Goal: Task Accomplishment & Management: Use online tool/utility

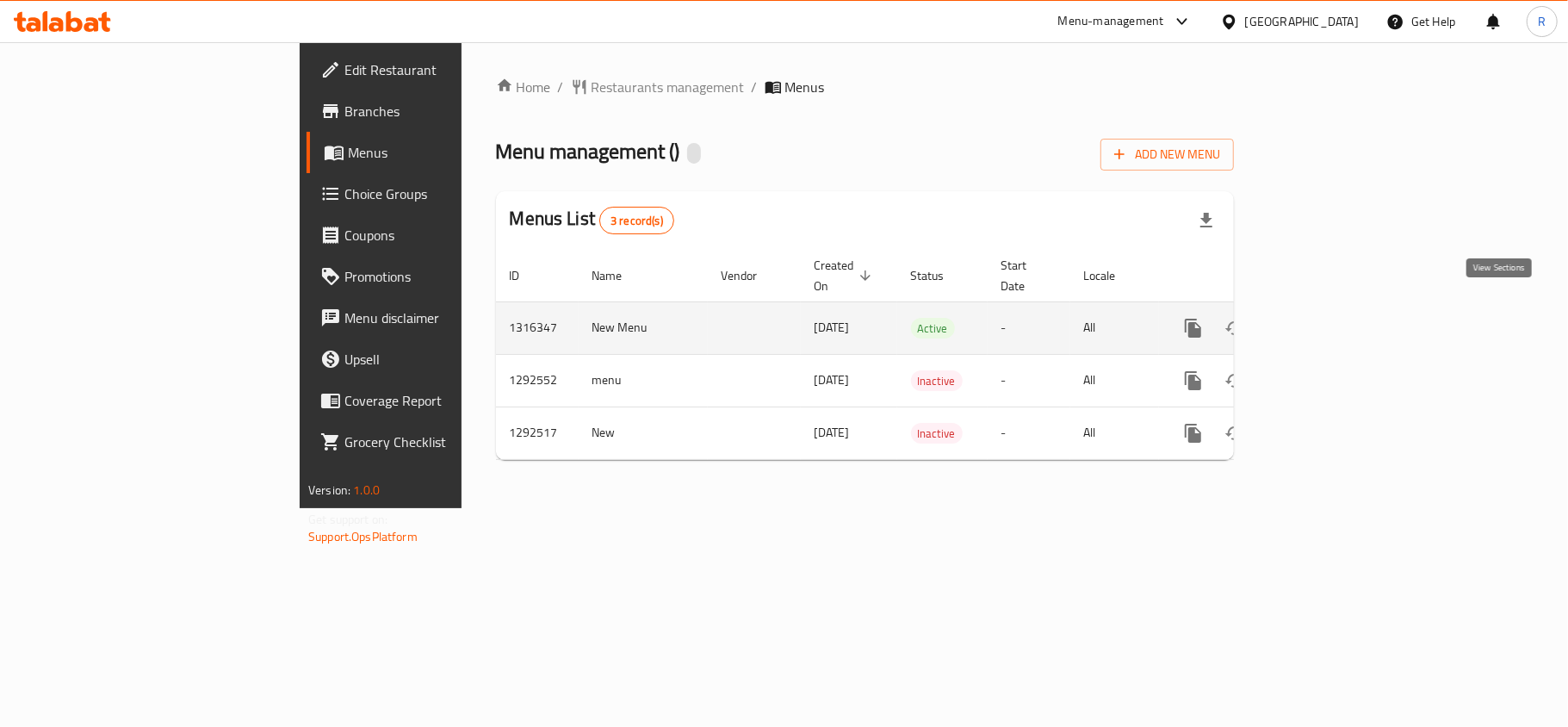
click at [1338, 316] on link "enhanced table" at bounding box center [1317, 328] width 41 height 41
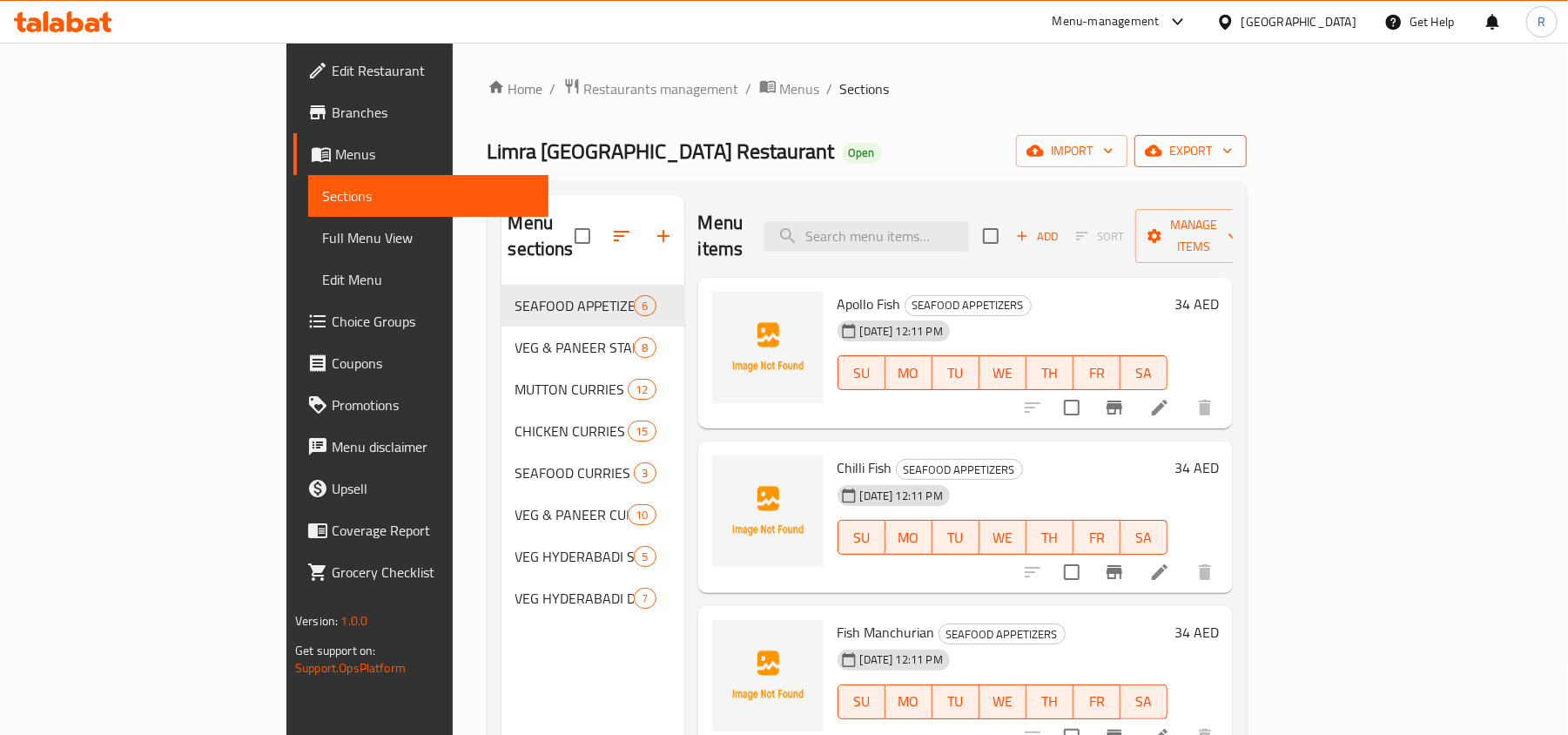
click at [1233, 154] on span "export" at bounding box center [1191, 151] width 85 height 22
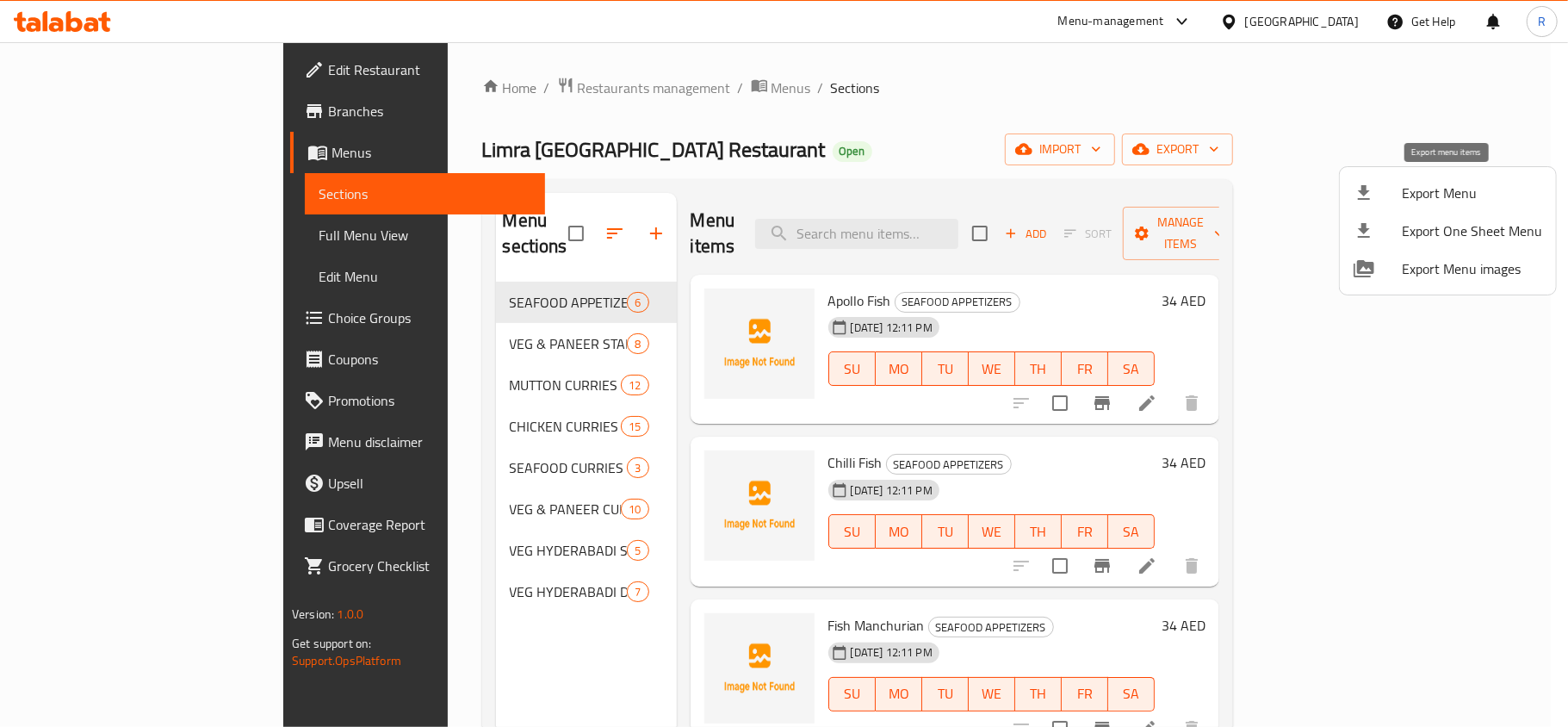
click at [1435, 190] on span "Export Menu" at bounding box center [1471, 193] width 140 height 21
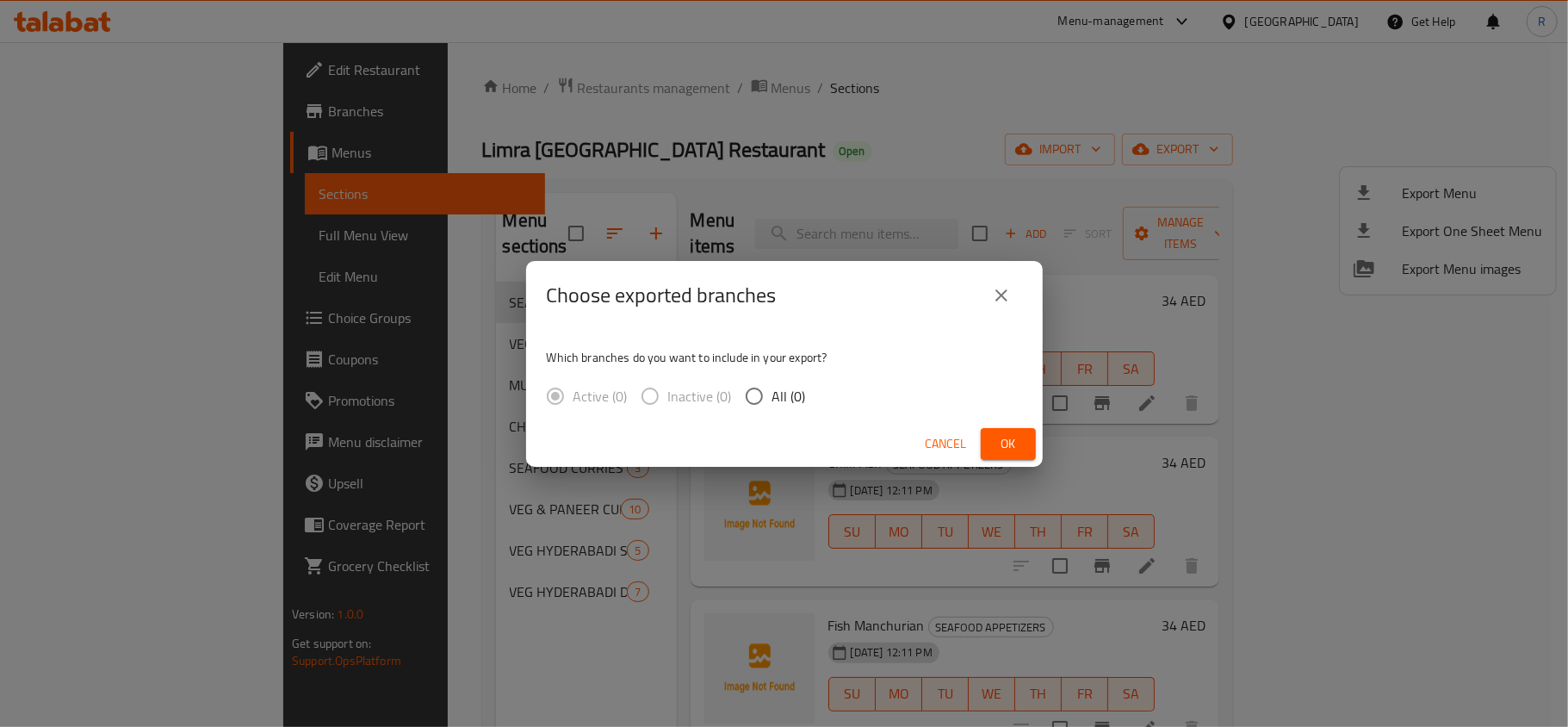
click at [996, 295] on icon "close" at bounding box center [1001, 296] width 21 height 21
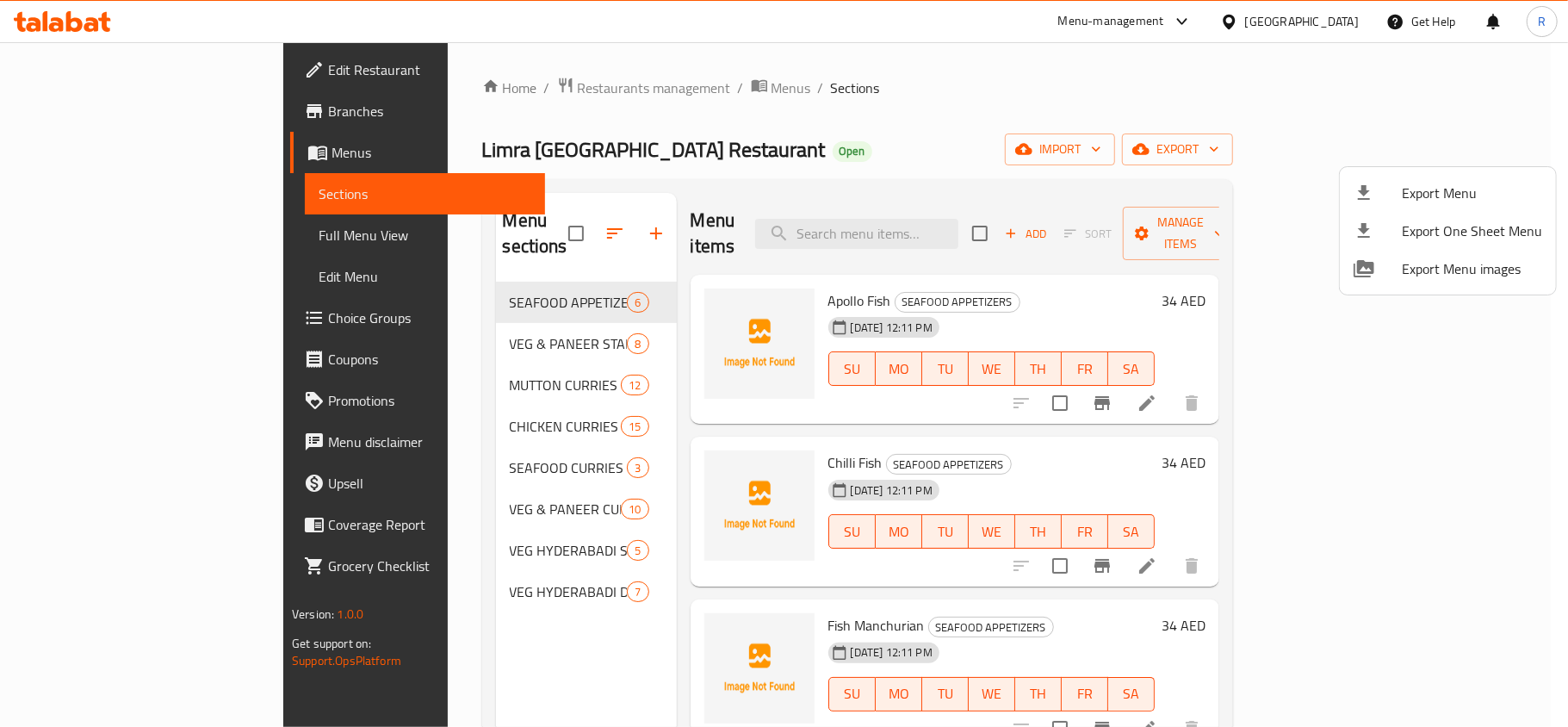
click at [971, 95] on div at bounding box center [784, 364] width 1568 height 727
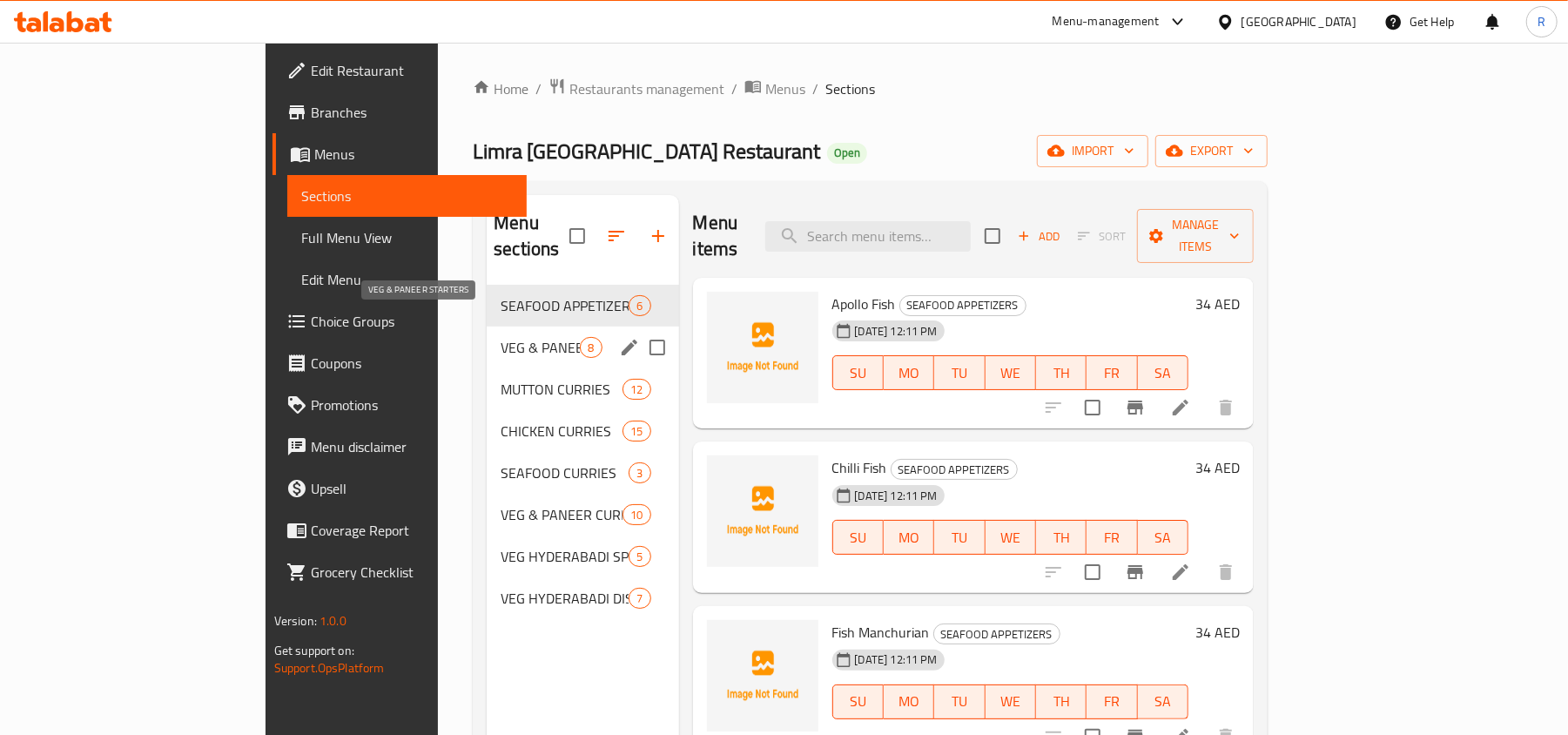
click at [501, 337] on span "VEG & PANEER STARTERS" at bounding box center [540, 347] width 79 height 21
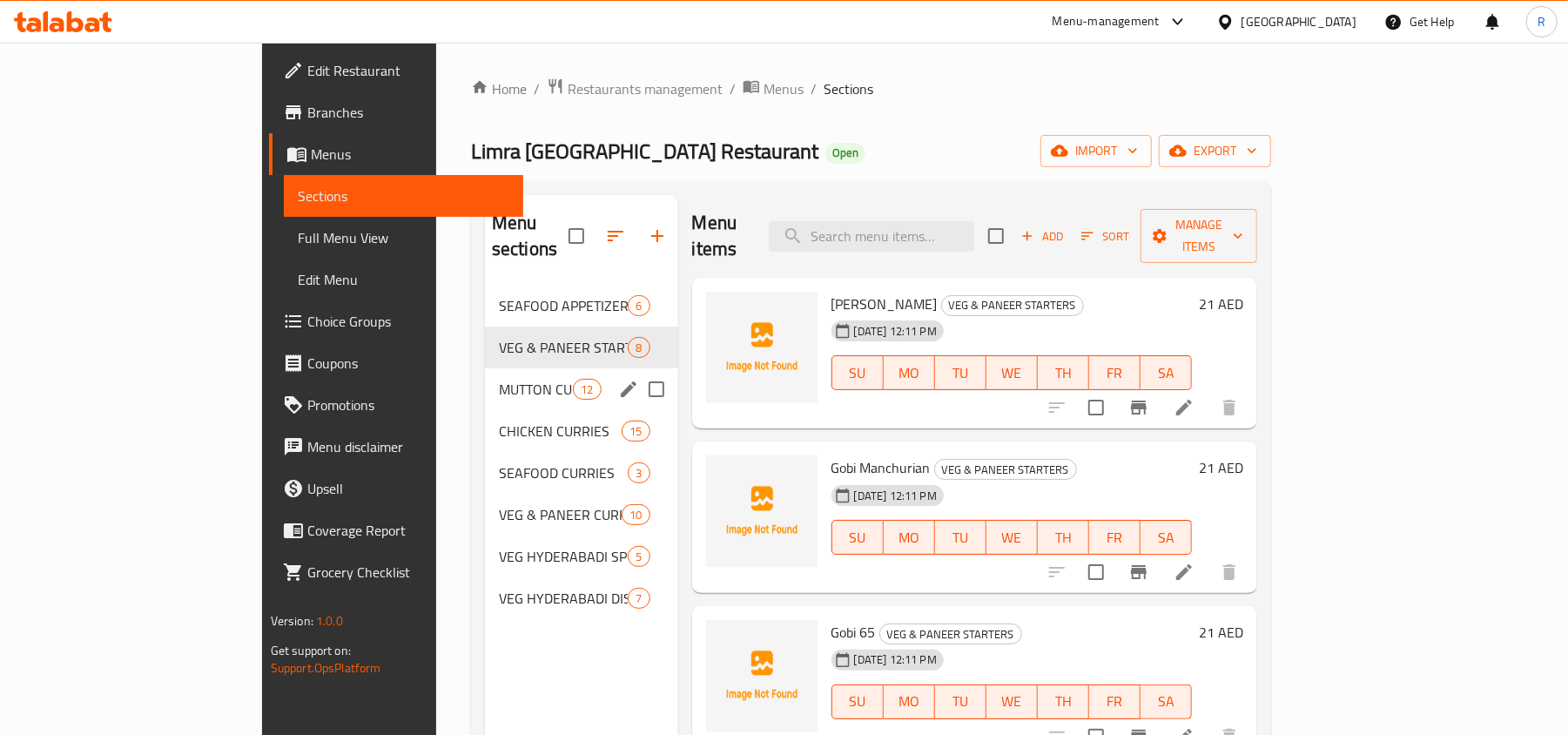
click at [485, 368] on div "MUTTON CURRIES 12" at bounding box center [581, 389] width 193 height 41
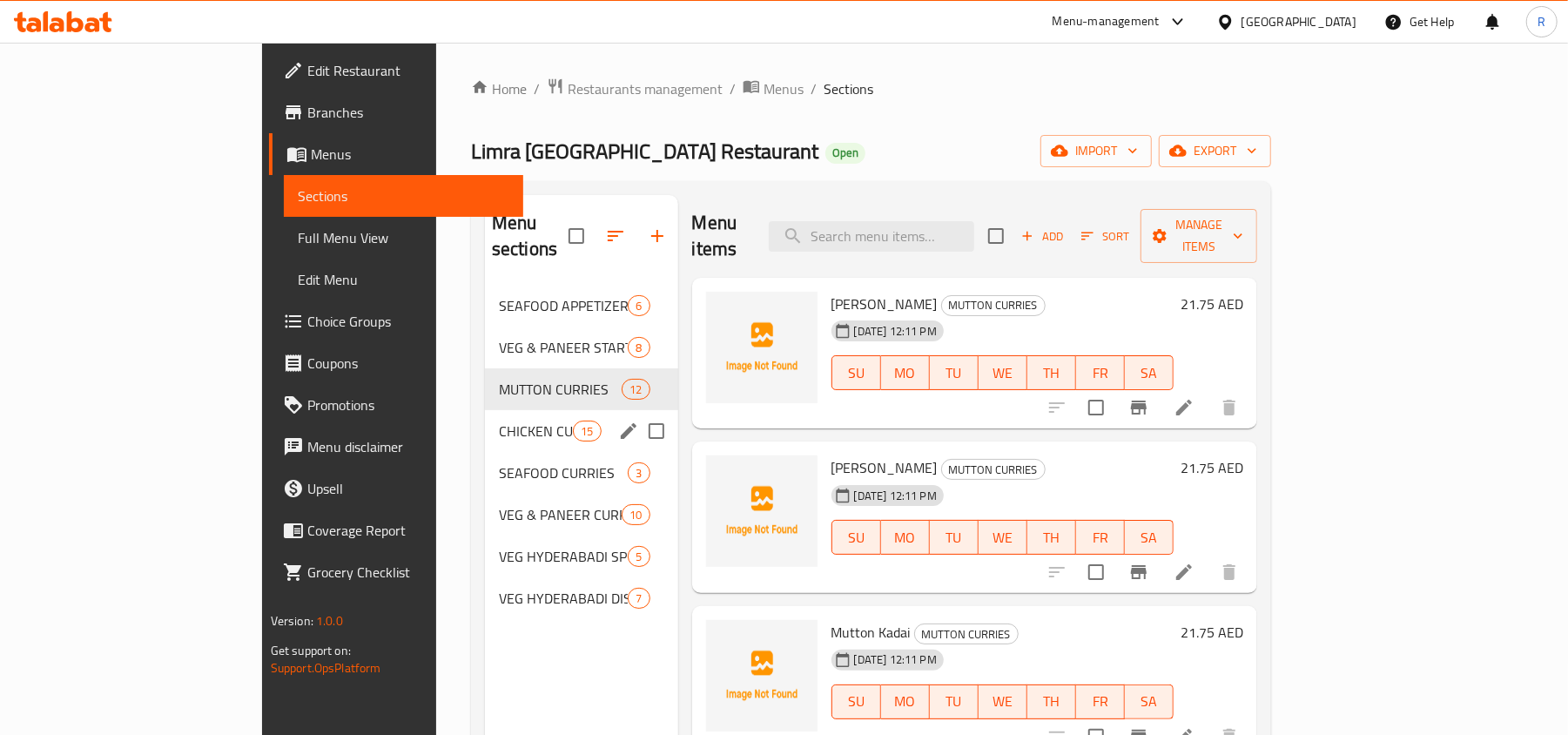
click at [499, 420] on span "CHICKEN CURRIES" at bounding box center [536, 431] width 74 height 21
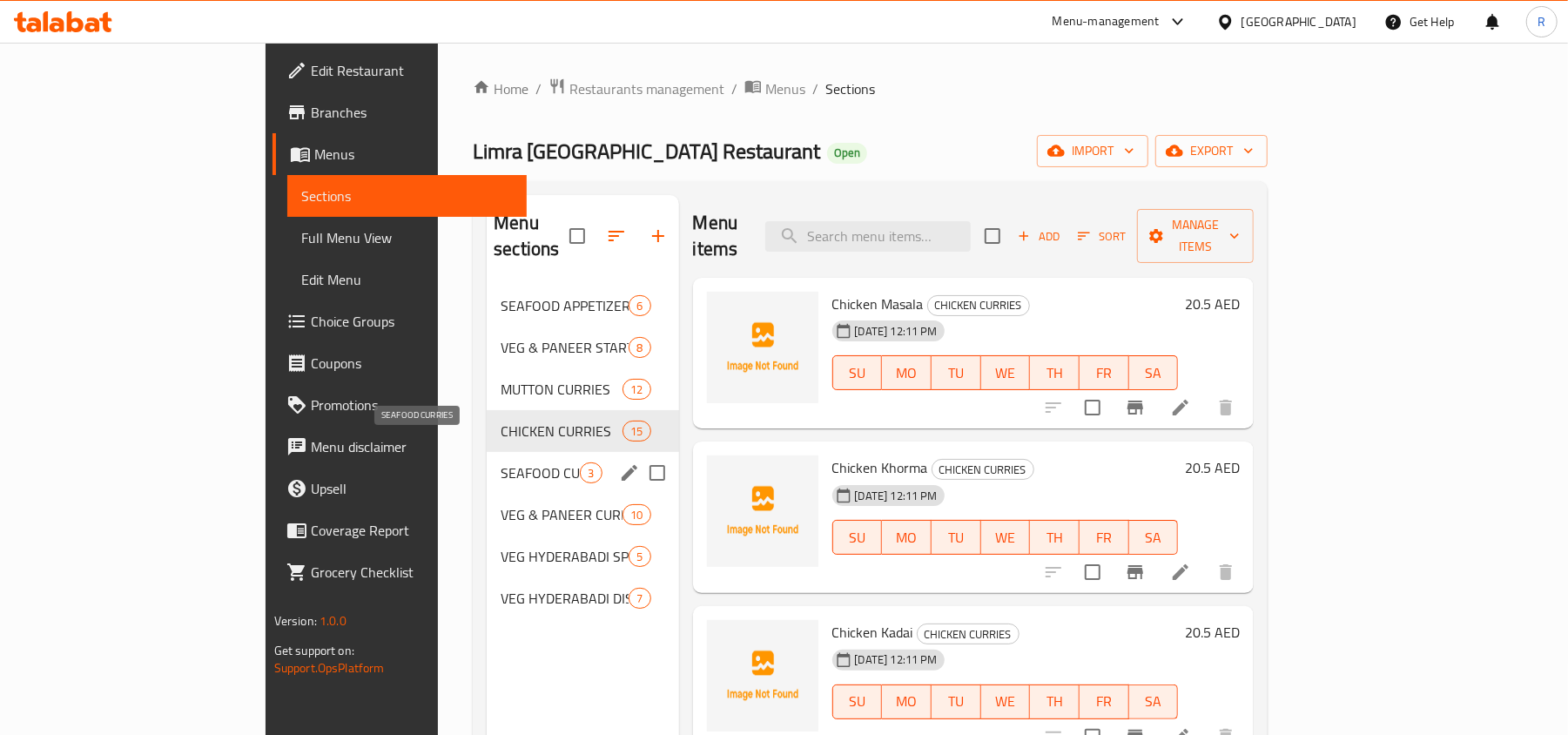
click at [501, 462] on span "SEAFOOD CURRIES" at bounding box center [540, 472] width 79 height 21
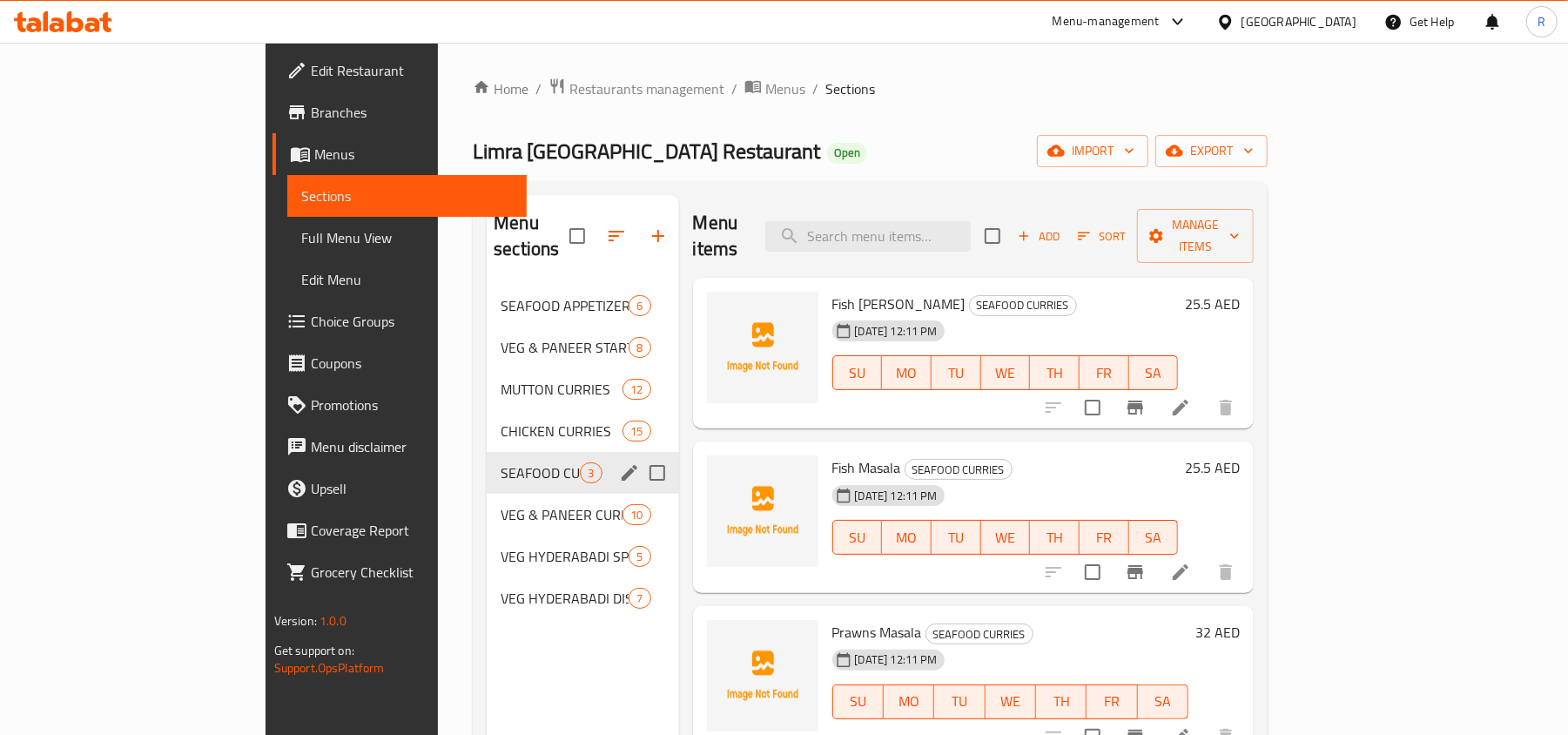
click at [487, 466] on div "SEAFOOD CURRIES 3" at bounding box center [582, 472] width 191 height 41
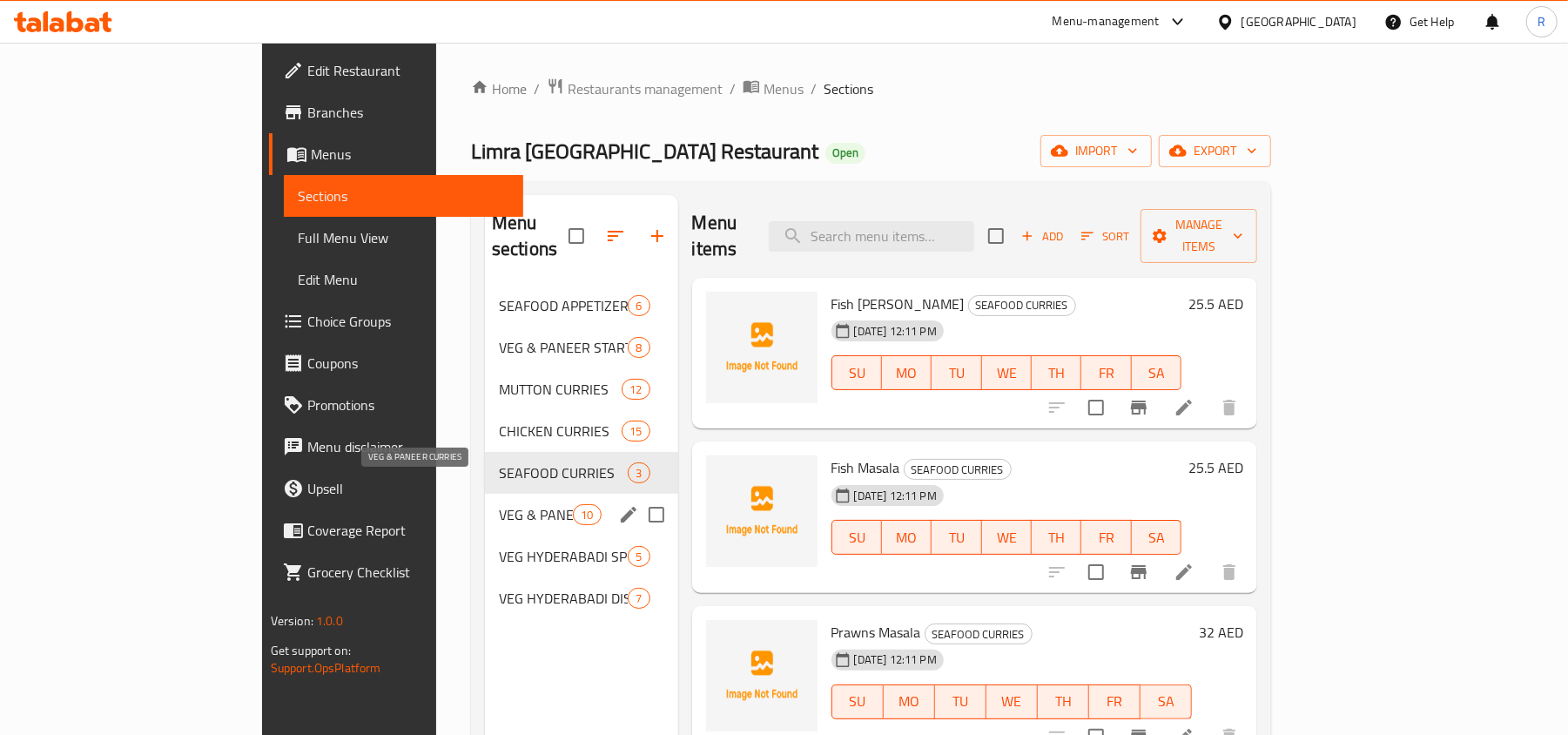
click at [499, 504] on span "VEG & PANEER CURRIES" at bounding box center [536, 515] width 74 height 21
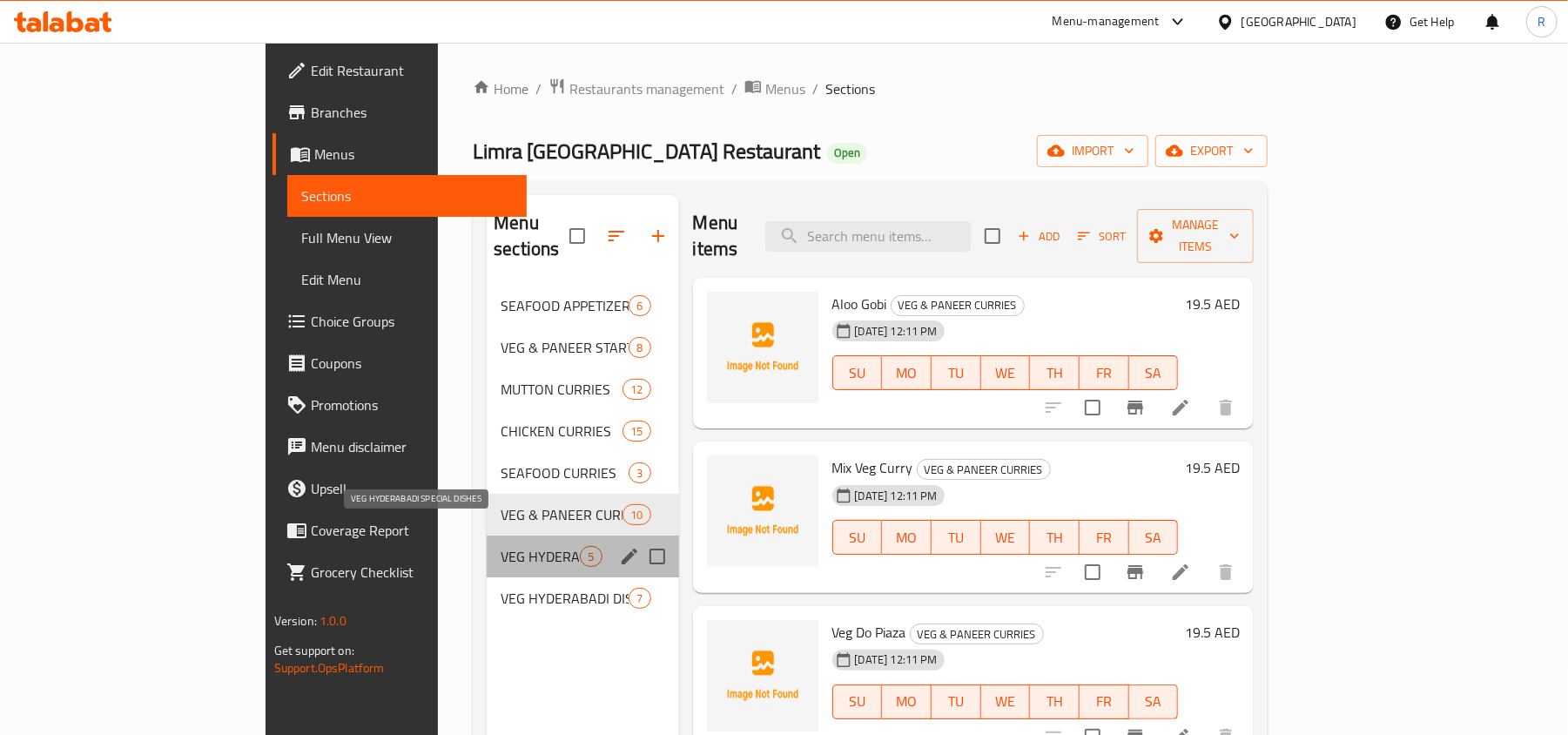
click at [501, 546] on span "VEG HYDERABADI SPECIAL DISHES" at bounding box center [540, 556] width 79 height 21
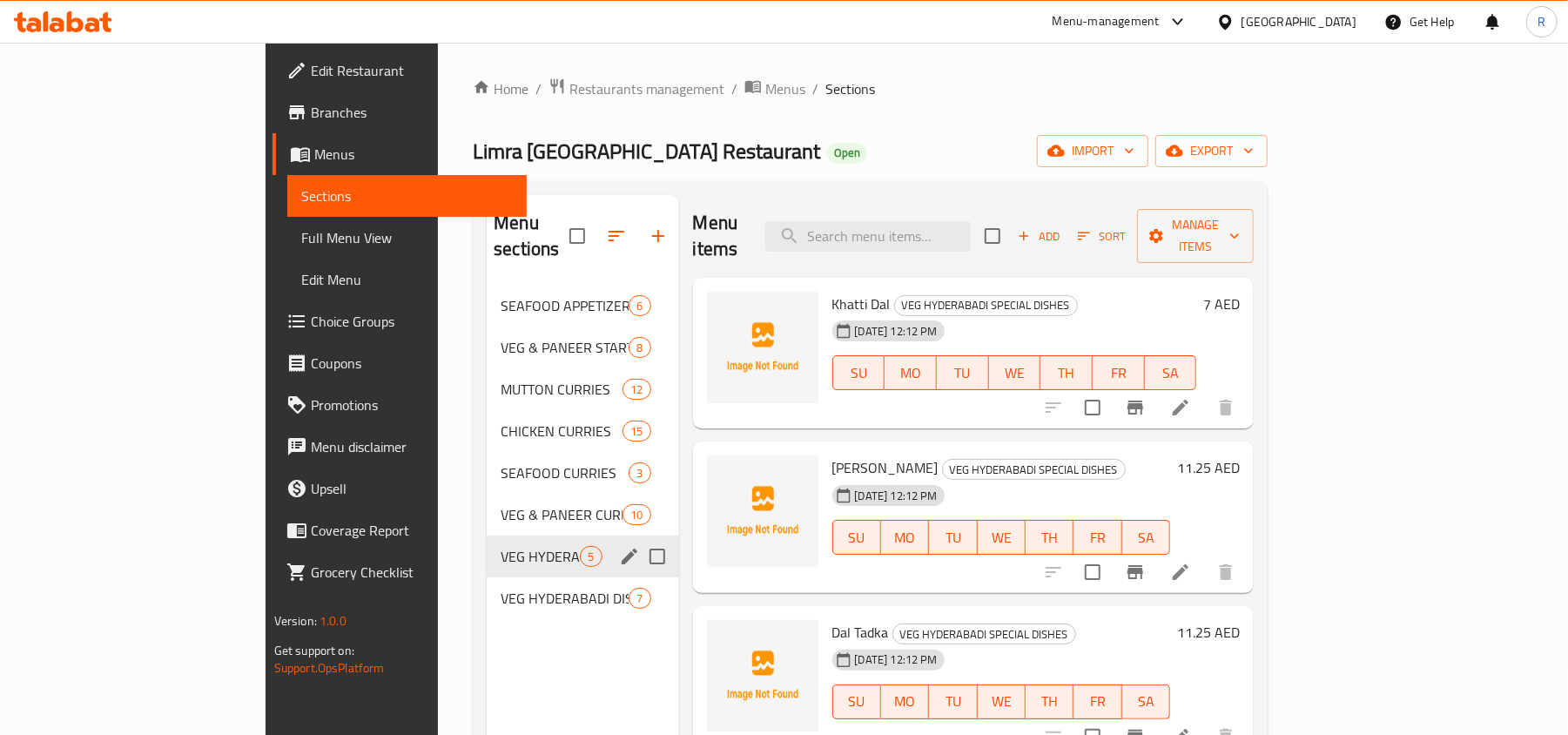
click at [487, 577] on div "VEG HYDERABADI DISHES 7" at bounding box center [582, 598] width 191 height 41
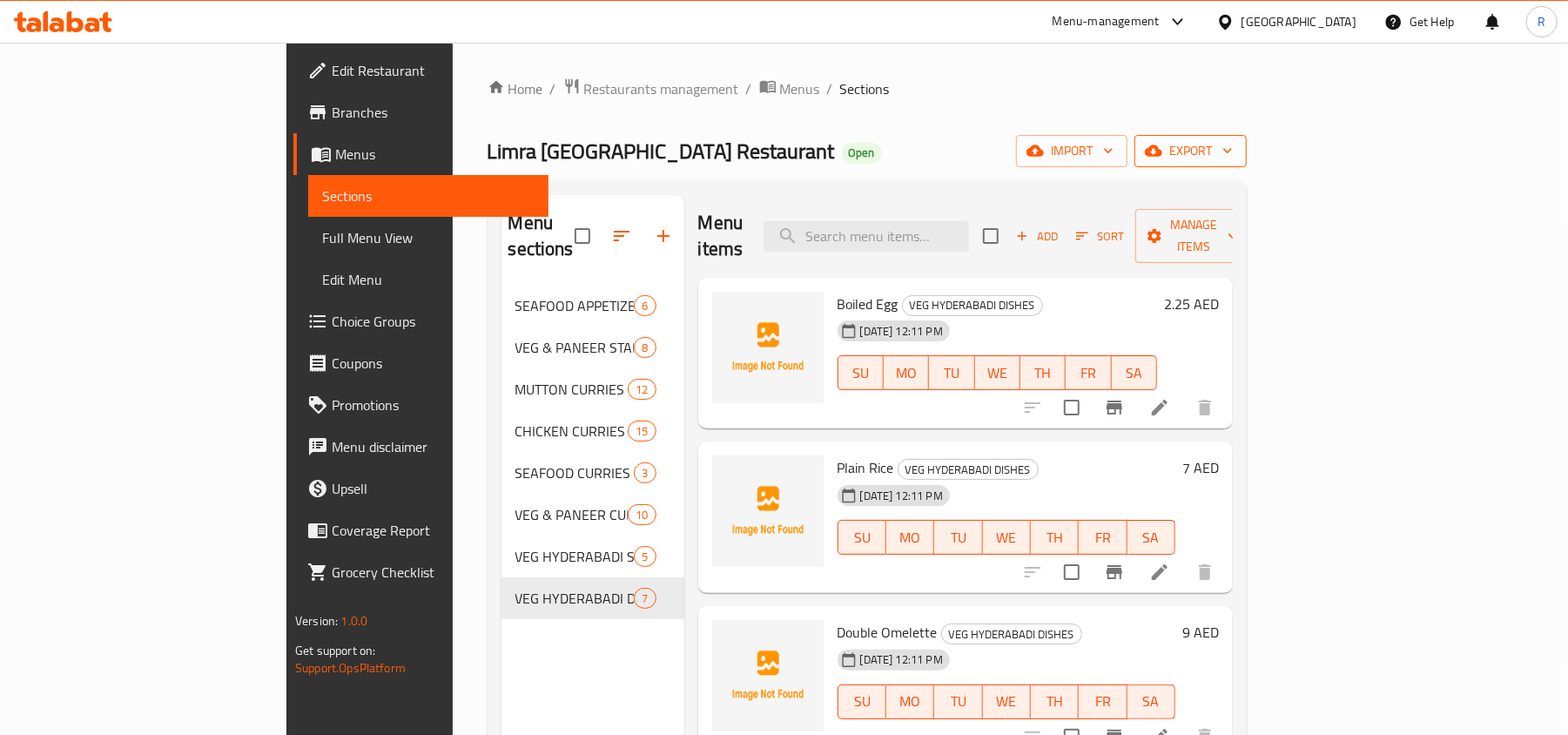
click at [1233, 145] on span "export" at bounding box center [1191, 151] width 85 height 22
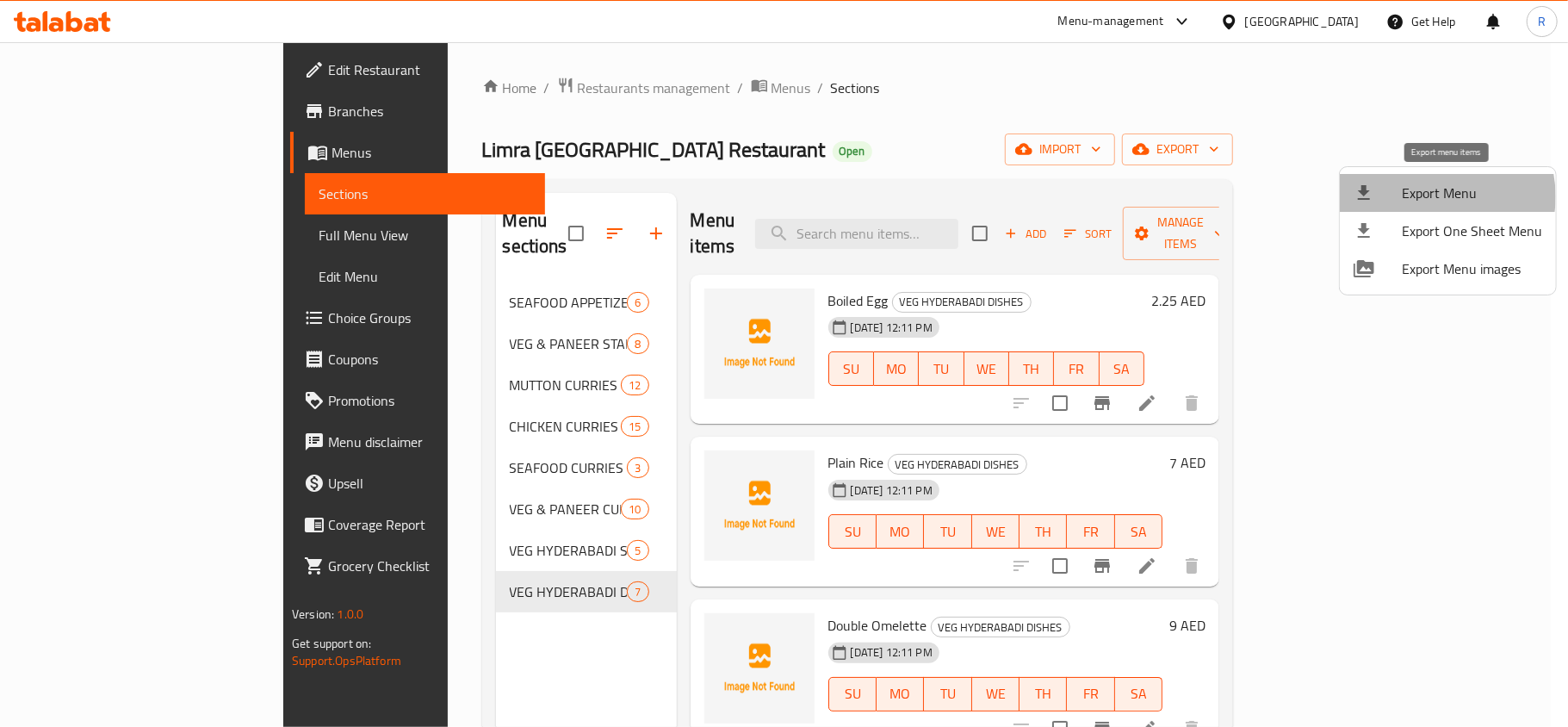
click at [1436, 196] on span "Export Menu" at bounding box center [1471, 193] width 140 height 21
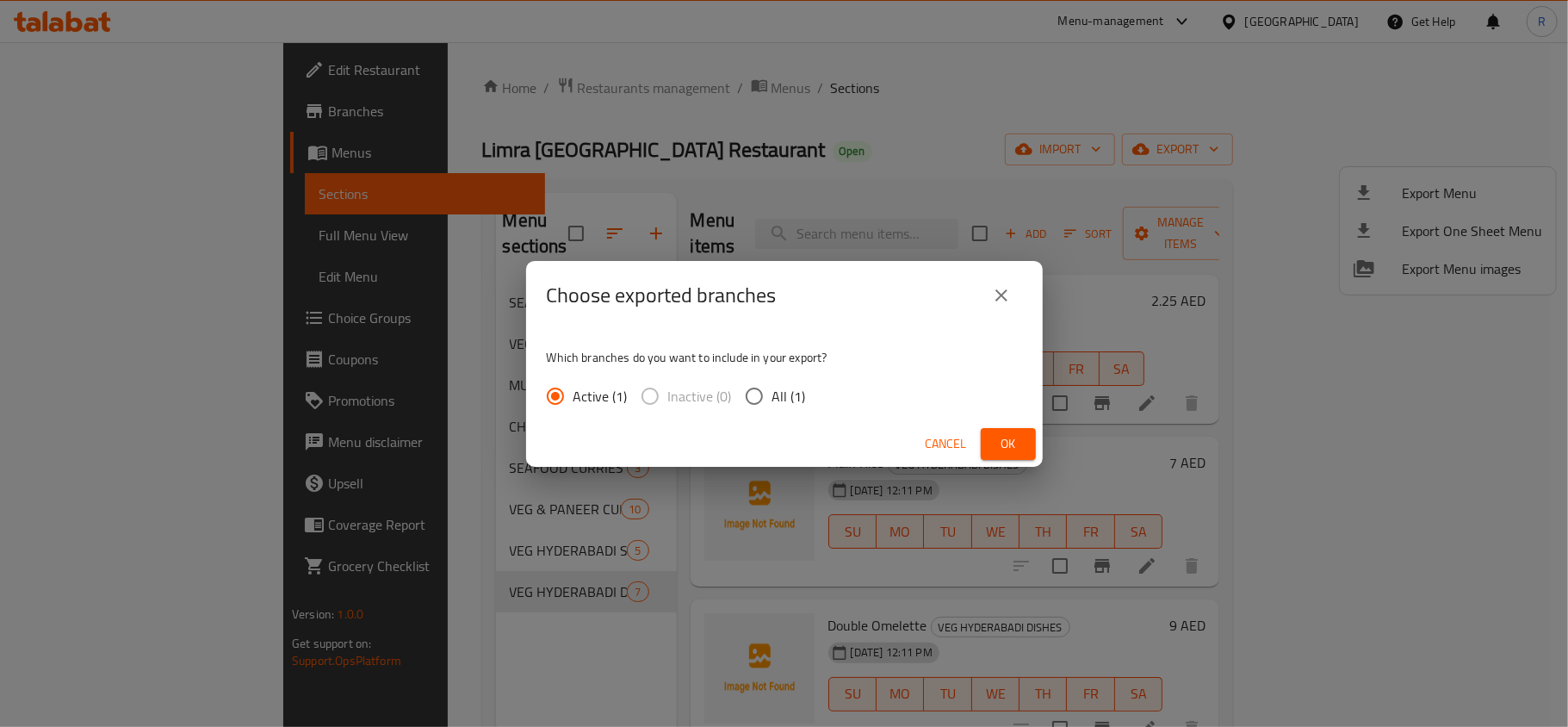
click at [1015, 425] on div "Cancel Ok" at bounding box center [784, 444] width 517 height 45
click at [1019, 431] on button "Ok" at bounding box center [1008, 444] width 55 height 32
